Goal: Transaction & Acquisition: Purchase product/service

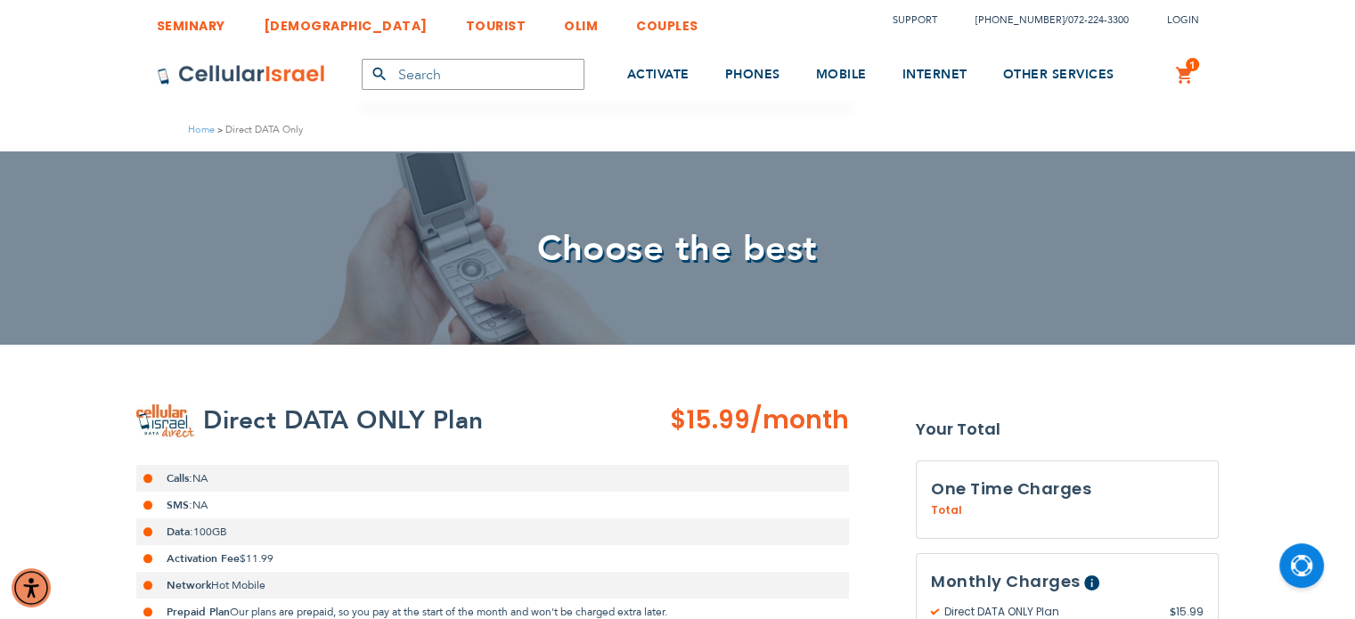
click at [669, 231] on span "Choose the best" at bounding box center [677, 248] width 281 height 49
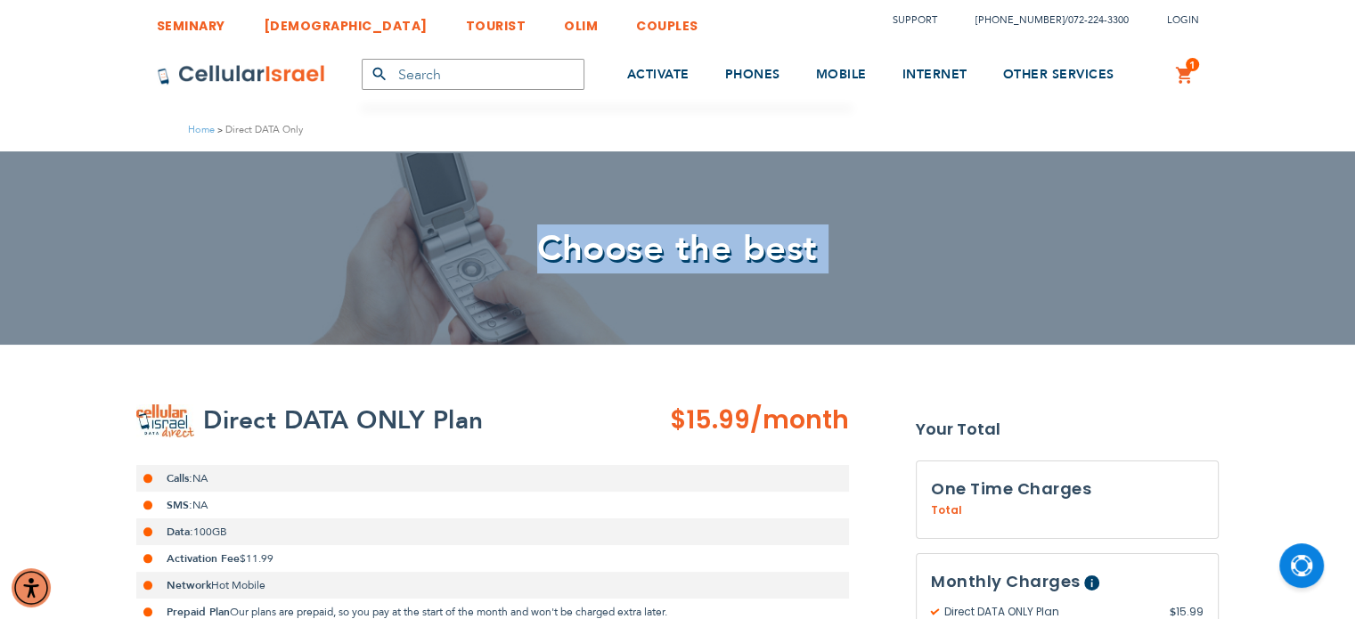
click at [669, 231] on span "Choose the best" at bounding box center [677, 248] width 281 height 49
click at [858, 244] on span "Choose the best" at bounding box center [678, 248] width 1042 height 49
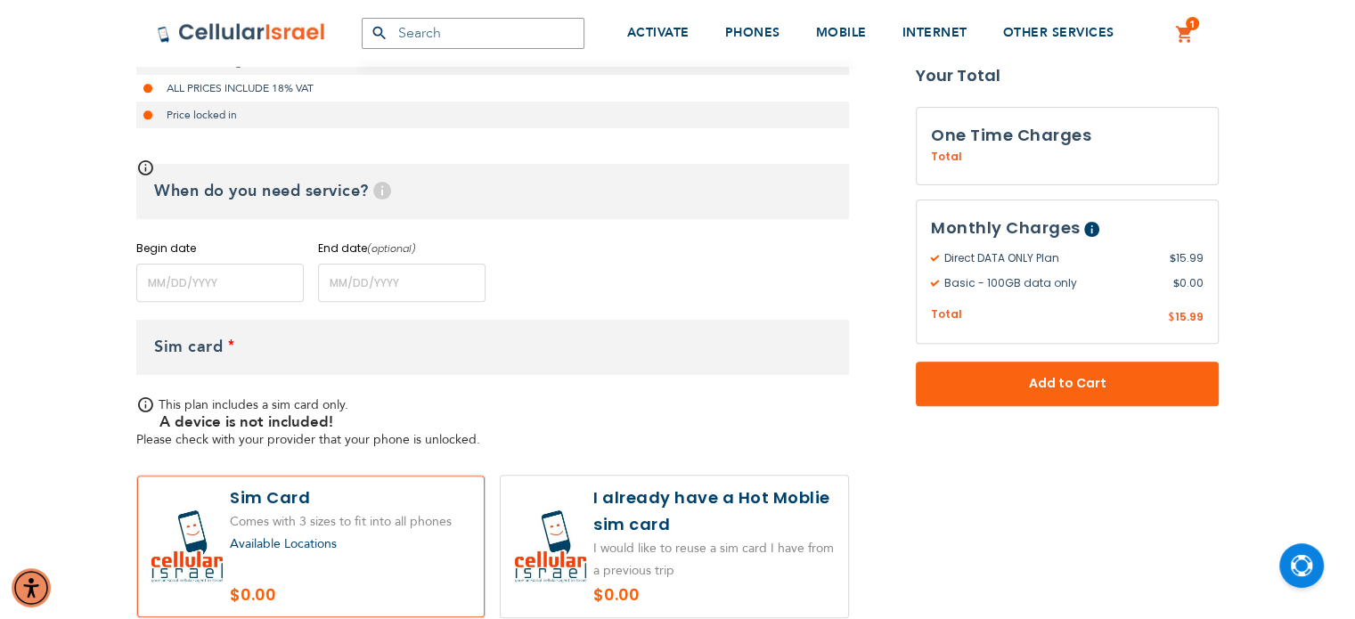
scroll to position [579, 0]
click at [193, 280] on input "name" at bounding box center [219, 281] width 167 height 38
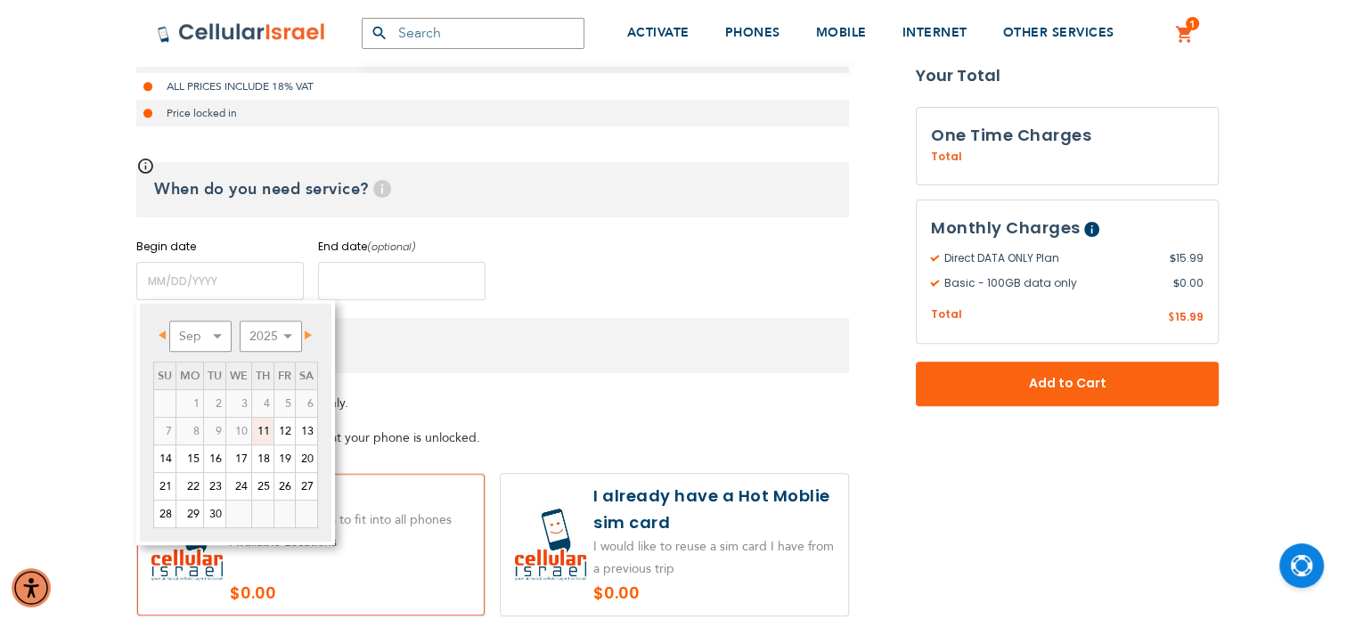
click at [399, 277] on input "name" at bounding box center [401, 281] width 167 height 38
click at [216, 298] on input "name" at bounding box center [219, 281] width 167 height 38
click at [564, 335] on h3 "Sim card *" at bounding box center [492, 345] width 713 height 55
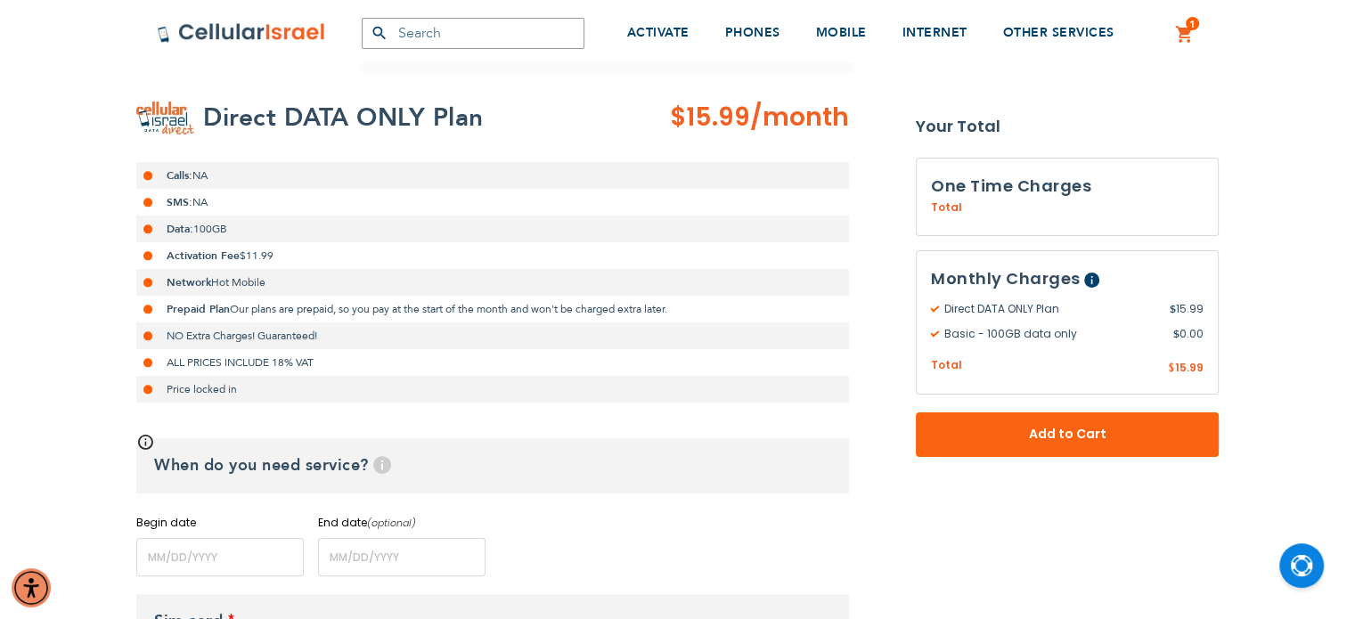
scroll to position [306, 0]
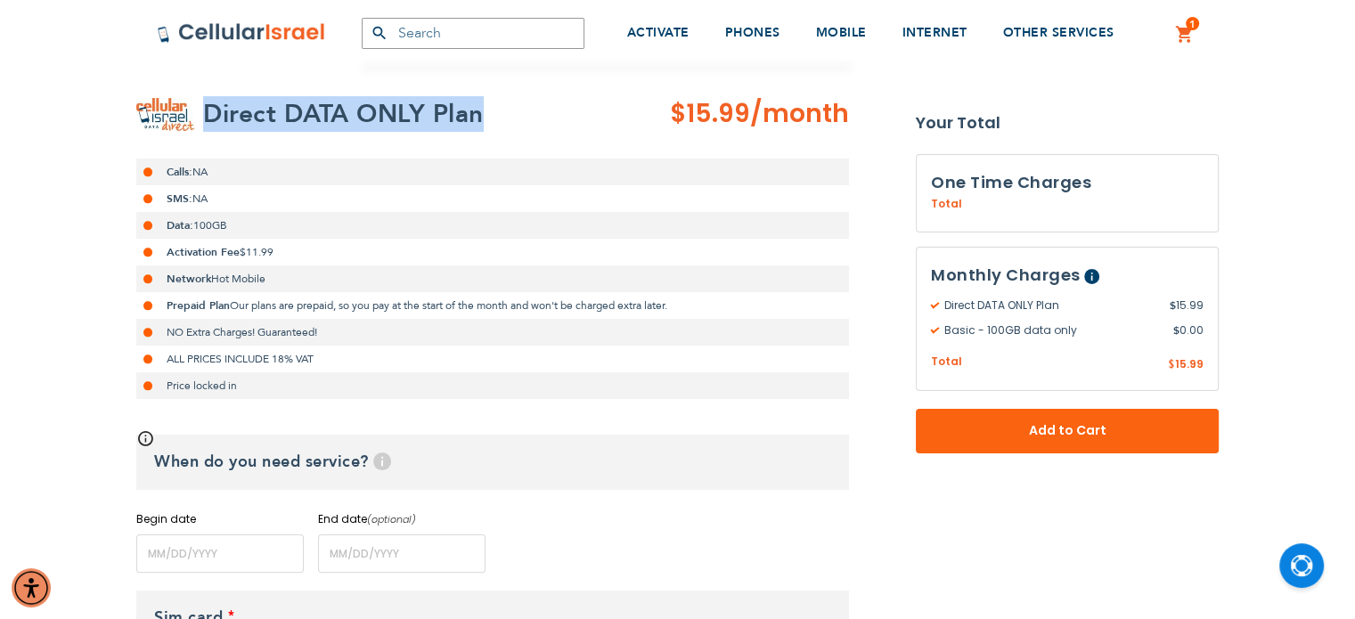
drag, startPoint x: 205, startPoint y: 110, endPoint x: 516, endPoint y: 109, distance: 310.9
click at [516, 109] on div "Direct DATA ONLY Plan" at bounding box center [403, 114] width 534 height 36
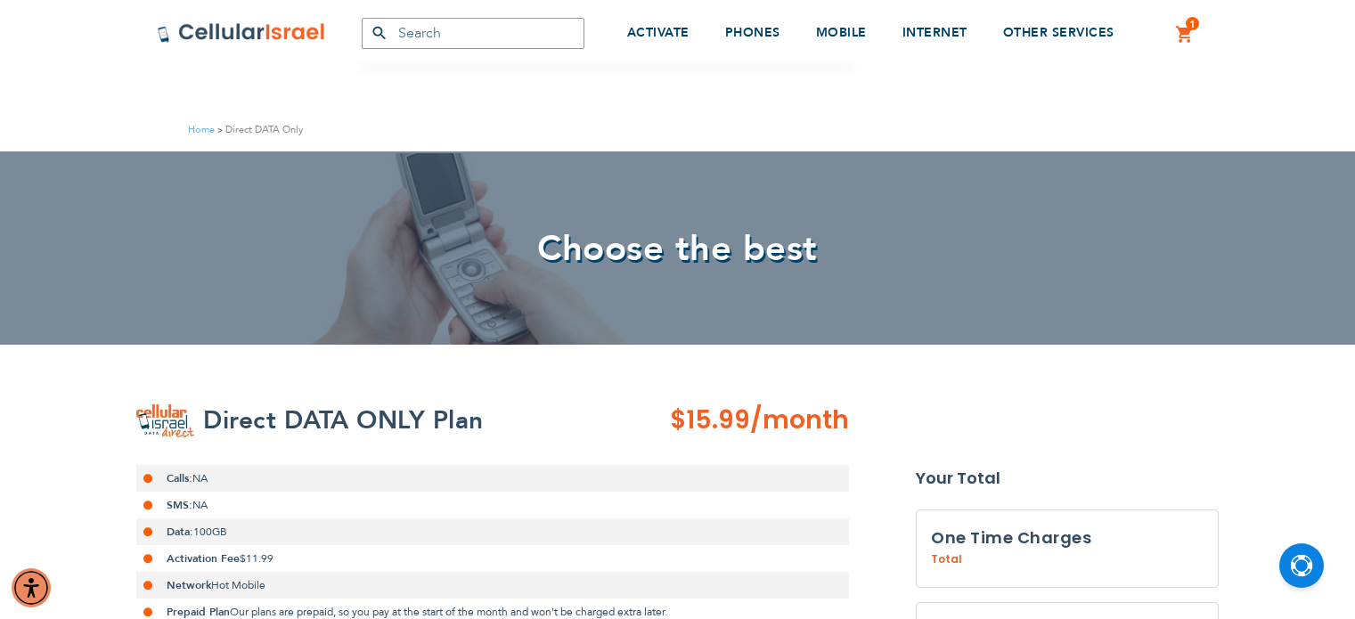
scroll to position [751, 0]
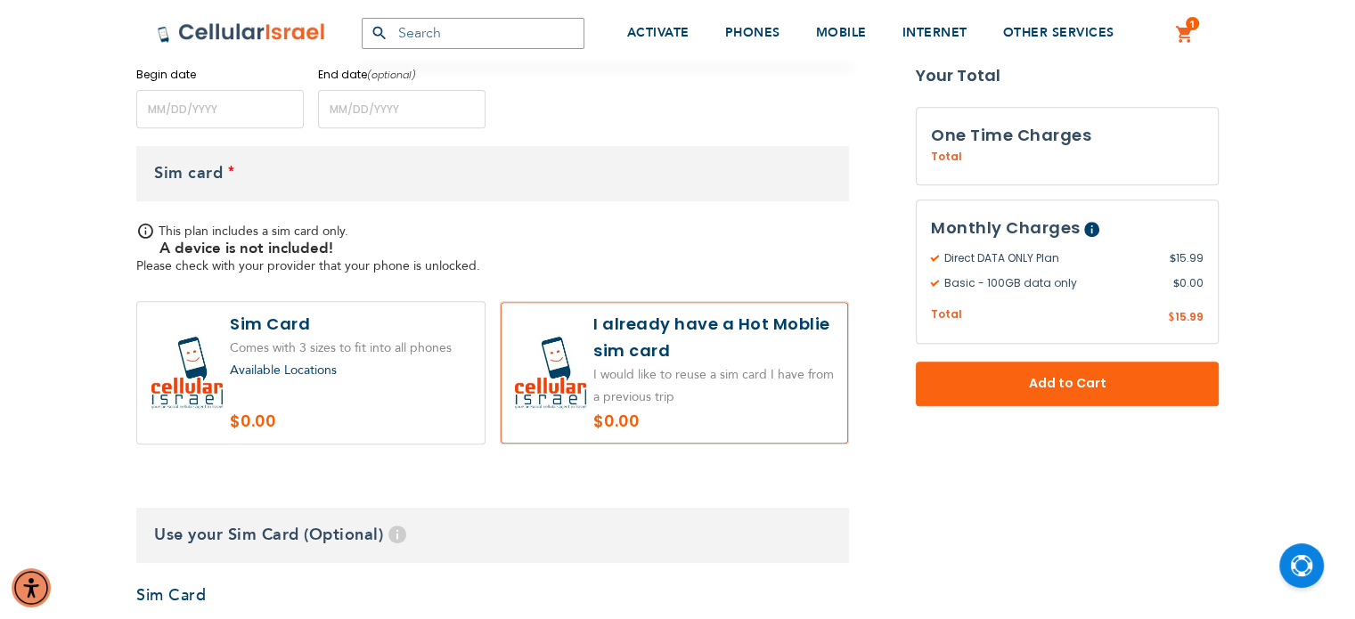
click at [1197, 31] on div "1 1 items My Cart Mini Cart Options Details Direct DATA ONLY Plan $ 15.99 Month…" at bounding box center [1184, 33] width 55 height 65
click at [1194, 30] on div "1 1 items My Cart Mini Cart Options Details Direct DATA ONLY Plan $ 15.99 Month…" at bounding box center [1184, 33] width 55 height 65
click at [1180, 28] on link "1 1 items My Cart" at bounding box center [1185, 34] width 20 height 21
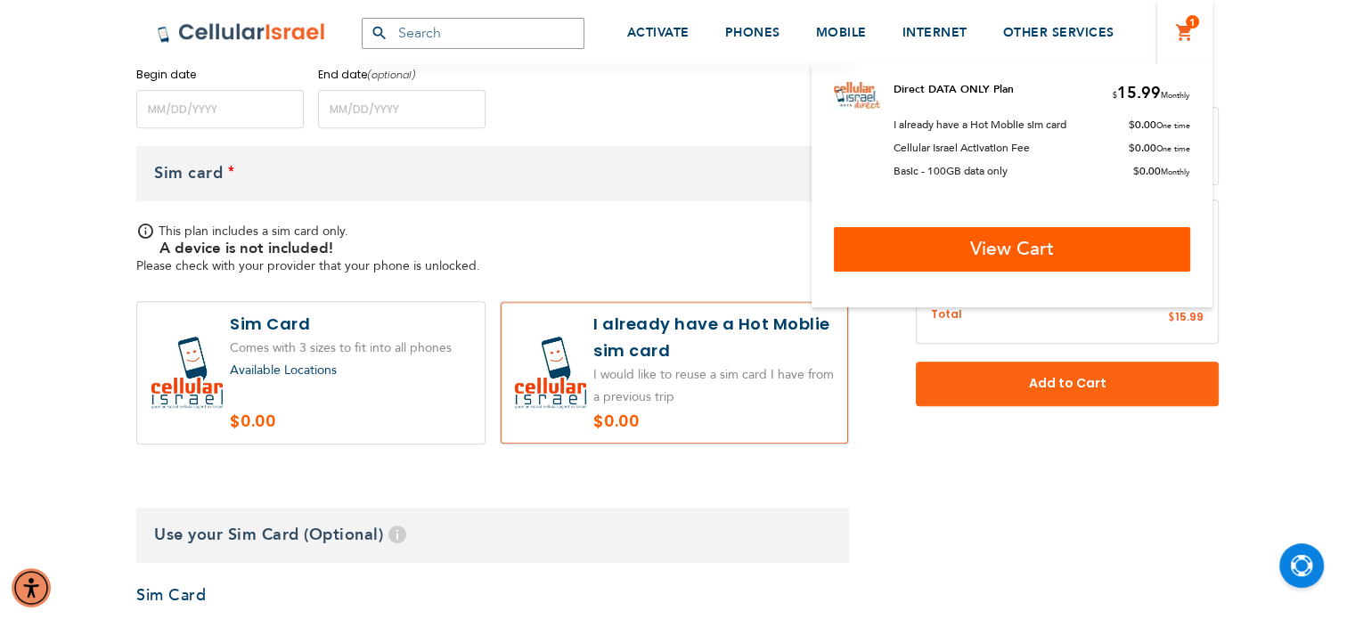
click at [980, 241] on span "View Cart" at bounding box center [1012, 249] width 84 height 26
